Goal: Task Accomplishment & Management: Use online tool/utility

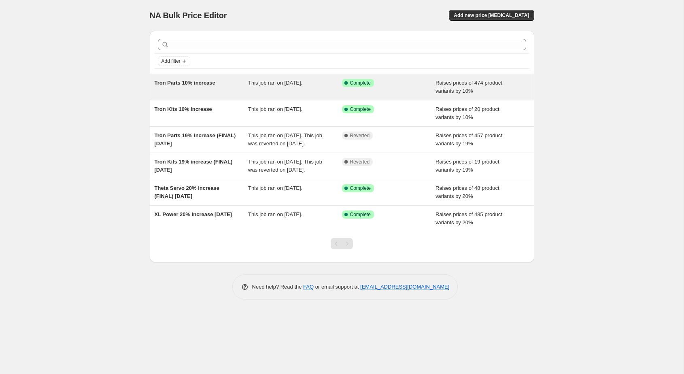
click at [205, 89] on div "Tron Parts 10% increase" at bounding box center [202, 87] width 94 height 16
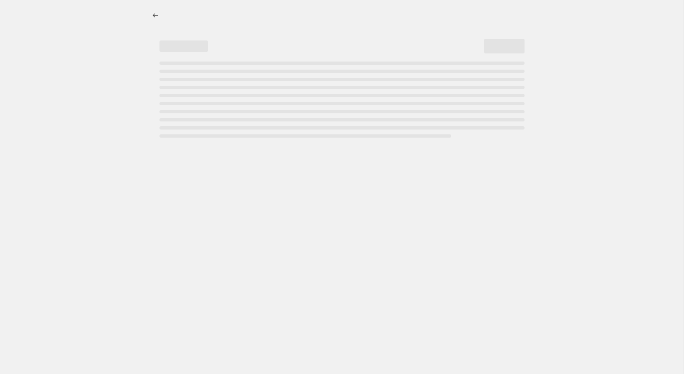
select select "percentage"
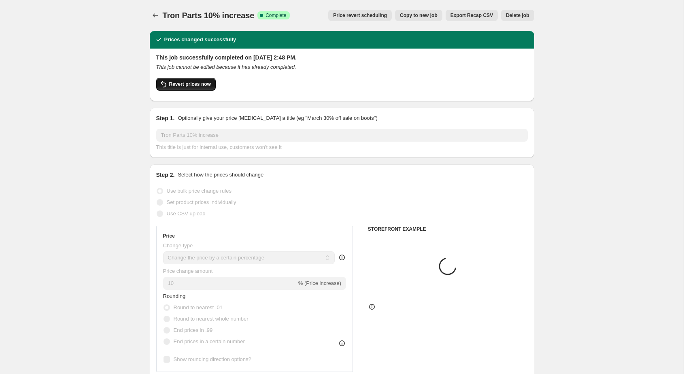
select select "collection"
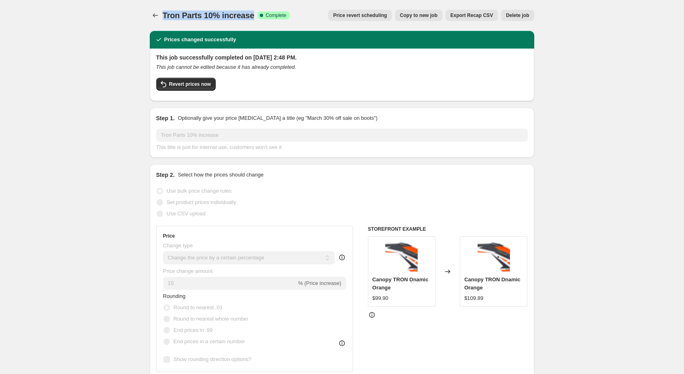
drag, startPoint x: 162, startPoint y: 15, endPoint x: 254, endPoint y: 17, distance: 92.2
click at [254, 17] on div "Tron Parts 10% increase Success Complete Complete" at bounding box center [226, 15] width 127 height 11
copy span "Tron Parts 10% increase"
click at [156, 15] on icon "Price change jobs" at bounding box center [155, 15] width 8 height 8
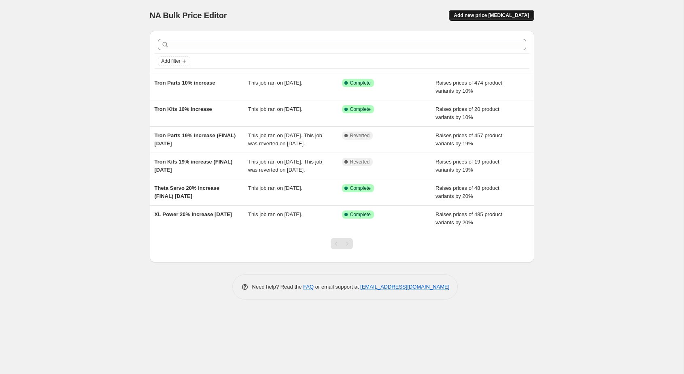
click at [506, 15] on span "Add new price [MEDICAL_DATA]" at bounding box center [490, 15] width 75 height 6
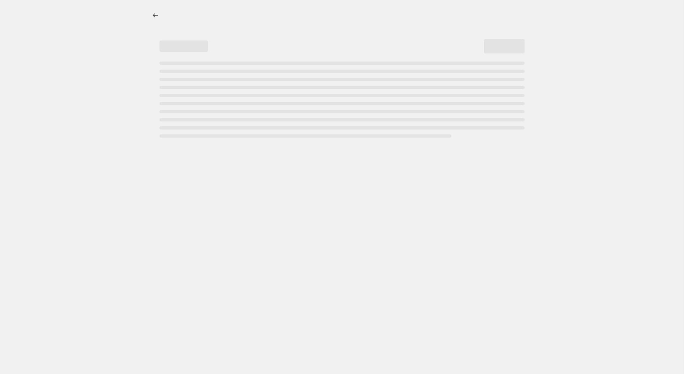
select select "percentage"
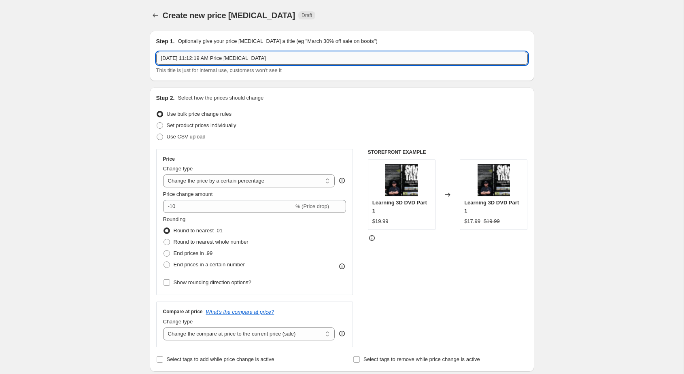
click at [186, 57] on input "Oct 6, 2025, 11:12:19 AM Price change job" at bounding box center [341, 58] width 371 height 13
paste input "Tron Parts 10% increase"
click at [180, 58] on input "Tron Parts 10% increase" at bounding box center [341, 58] width 371 height 13
drag, startPoint x: 173, startPoint y: 59, endPoint x: 139, endPoint y: 58, distance: 33.6
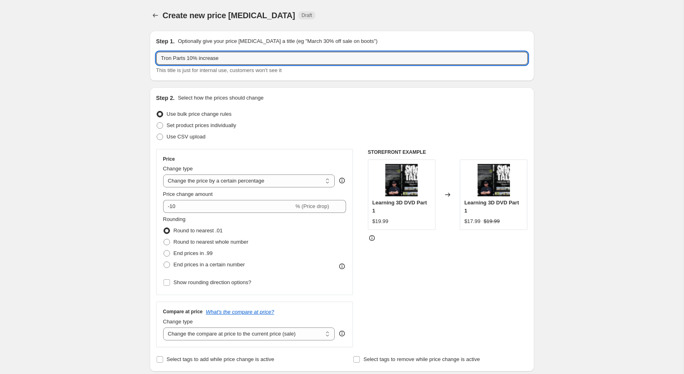
click at [165, 57] on input "Tron Parts 10% increase" at bounding box center [341, 58] width 371 height 13
click at [181, 58] on input "SAB Parts 10% increase" at bounding box center [341, 58] width 371 height 13
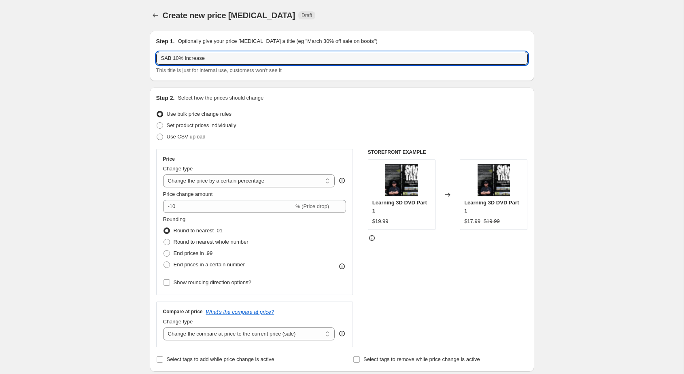
type input "SAB 10% increase"
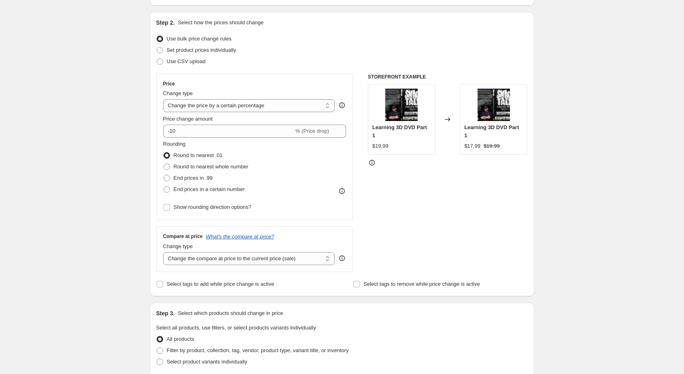
scroll to position [84, 0]
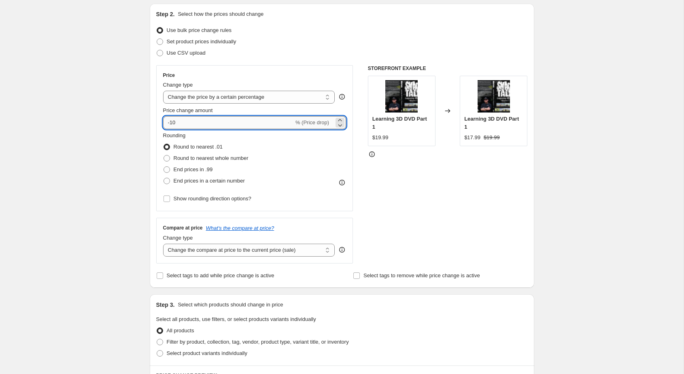
click at [197, 121] on input "-10" at bounding box center [228, 122] width 131 height 13
type input "10"
click at [133, 155] on div "Create new price change job. This page is ready Create new price change job Dra…" at bounding box center [341, 320] width 683 height 809
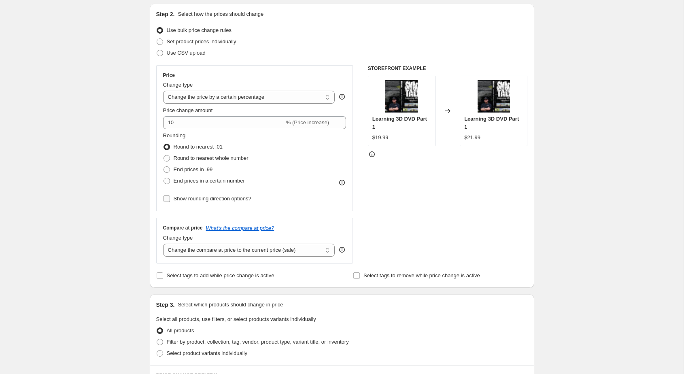
click at [193, 199] on span "Show rounding direction options?" at bounding box center [213, 198] width 78 height 6
click at [170, 199] on input "Show rounding direction options?" at bounding box center [166, 198] width 6 height 6
checkbox input "true"
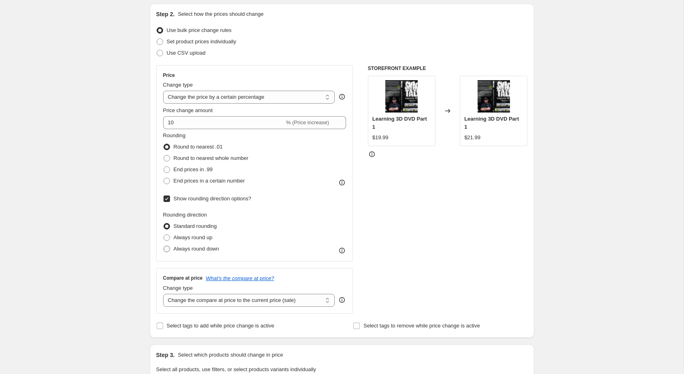
click at [182, 250] on span "Always round down" at bounding box center [197, 249] width 46 height 6
click at [164, 246] on input "Always round down" at bounding box center [163, 246] width 0 height 0
radio input "true"
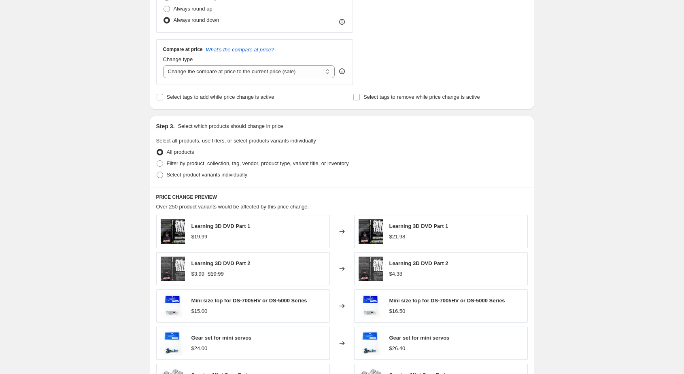
scroll to position [315, 0]
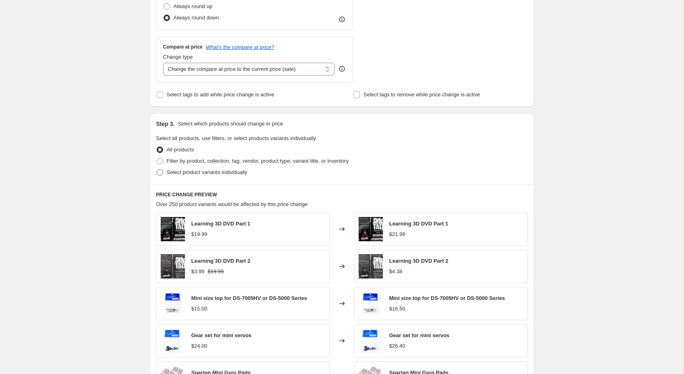
click at [178, 167] on label "Select product variants individually" at bounding box center [201, 172] width 91 height 11
click at [157, 169] on input "Select product variants individually" at bounding box center [157, 169] width 0 height 0
radio input "true"
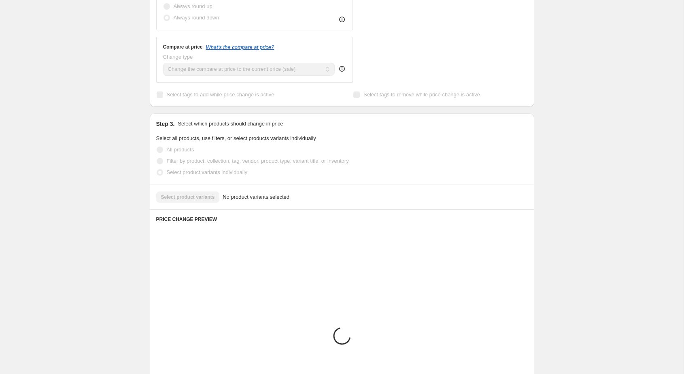
scroll to position [306, 0]
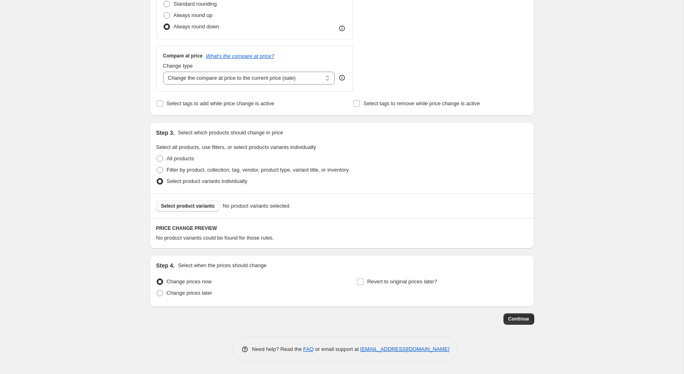
click at [193, 205] on span "Select product variants" at bounding box center [188, 206] width 54 height 6
click at [199, 204] on span "Select product variants" at bounding box center [188, 206] width 54 height 6
click at [195, 168] on span "Filter by product, collection, tag, vendor, product type, variant title, or inv…" at bounding box center [258, 170] width 182 height 6
click at [157, 167] on input "Filter by product, collection, tag, vendor, product type, variant title, or inv…" at bounding box center [157, 167] width 0 height 0
radio input "true"
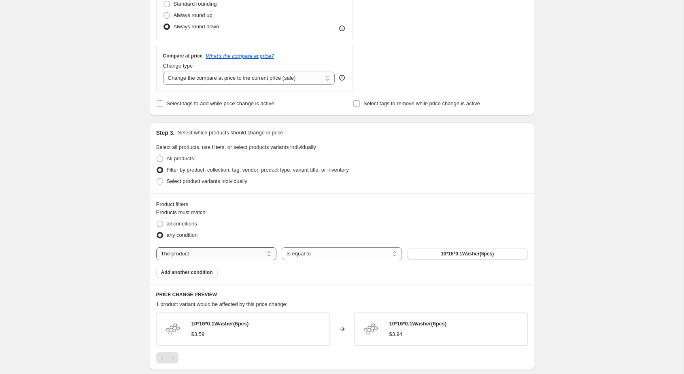
click at [204, 254] on select "The product The product's collection The product's tag The product's vendor The…" at bounding box center [216, 253] width 120 height 13
select select "vendor"
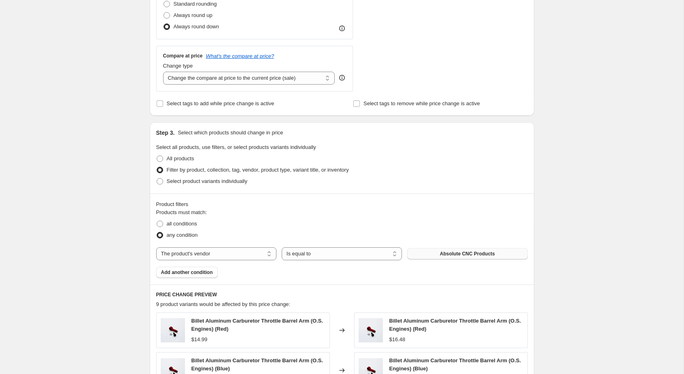
click at [424, 255] on button "Absolute CNC Products" at bounding box center [467, 253] width 120 height 11
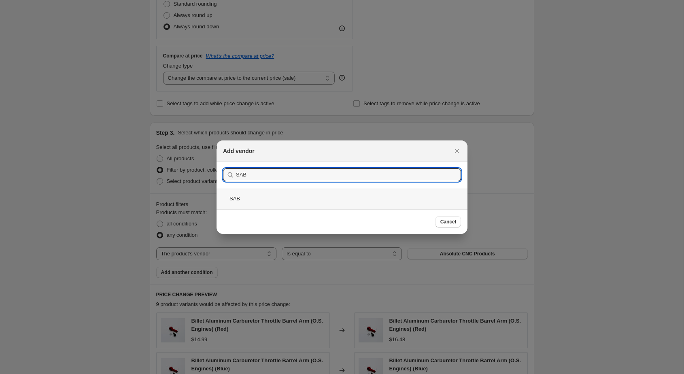
type input "SAB"
click at [305, 196] on div "SAB" at bounding box center [341, 198] width 251 height 21
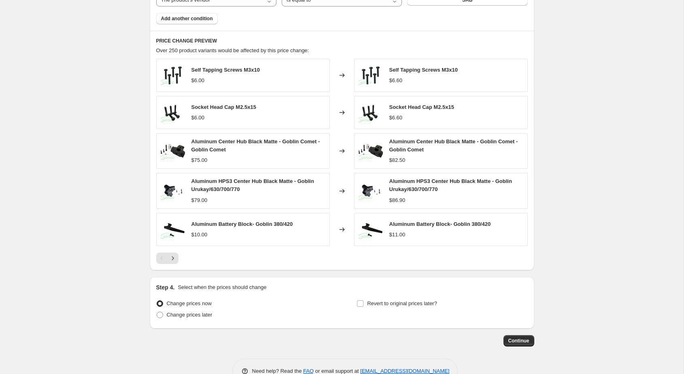
scroll to position [581, 0]
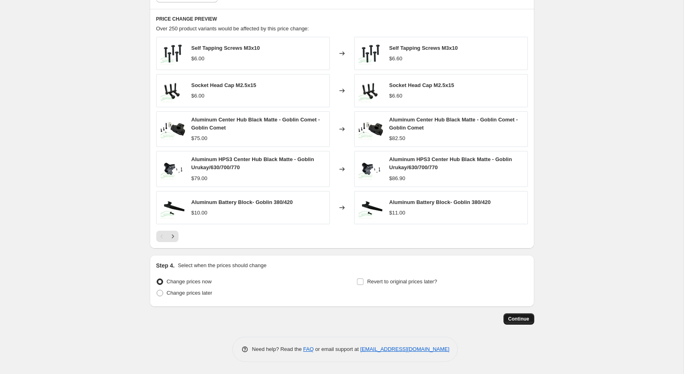
click at [515, 322] on button "Continue" at bounding box center [518, 318] width 31 height 11
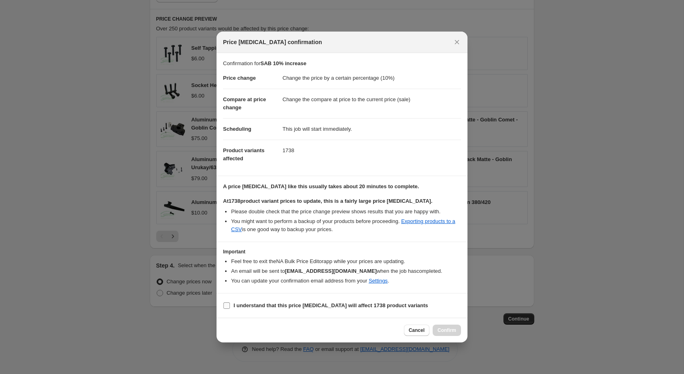
click at [355, 307] on b "I understand that this price change job will affect 1738 product variants" at bounding box center [330, 305] width 195 height 6
click at [230, 307] on input "I understand that this price change job will affect 1738 product variants" at bounding box center [226, 305] width 6 height 6
checkbox input "true"
click at [436, 331] on button "Confirm" at bounding box center [446, 329] width 28 height 11
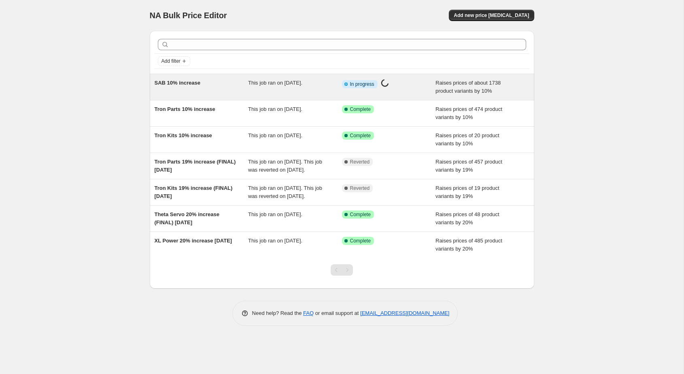
click at [190, 84] on span "SAB 10% increase" at bounding box center [178, 83] width 46 height 6
select select "percentage"
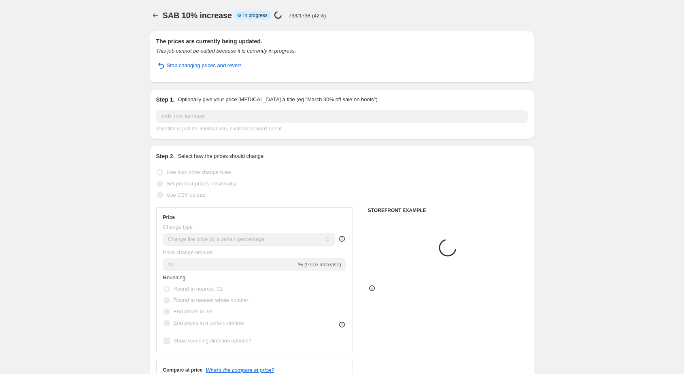
select select "vendor"
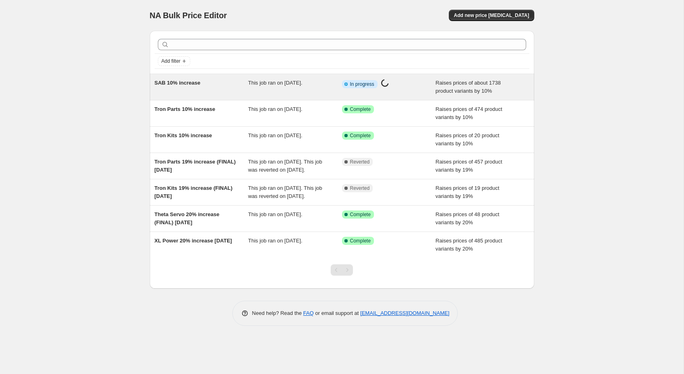
click at [169, 85] on span "SAB 10% increase" at bounding box center [178, 83] width 46 height 6
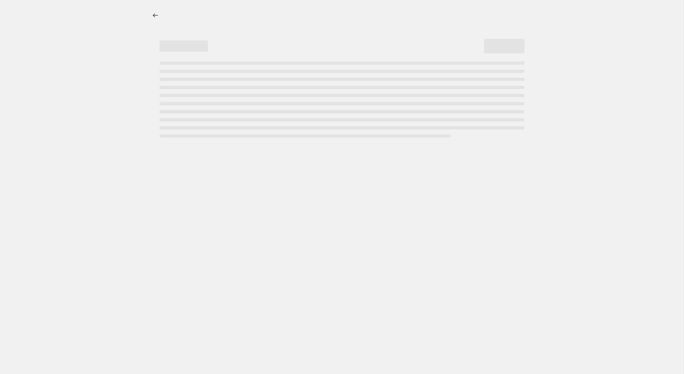
select select "percentage"
select select "vendor"
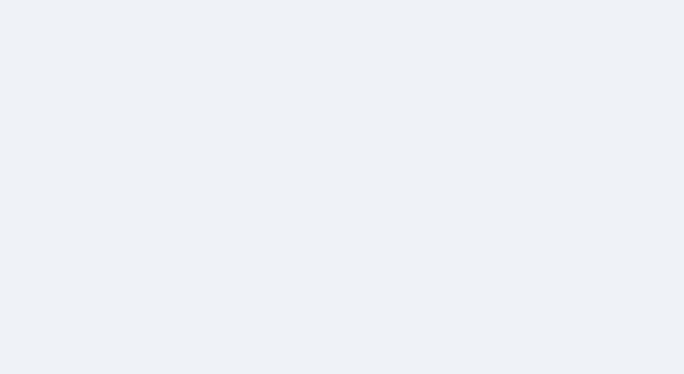
select select "percentage"
select select "vendor"
